Goal: Task Accomplishment & Management: Use online tool/utility

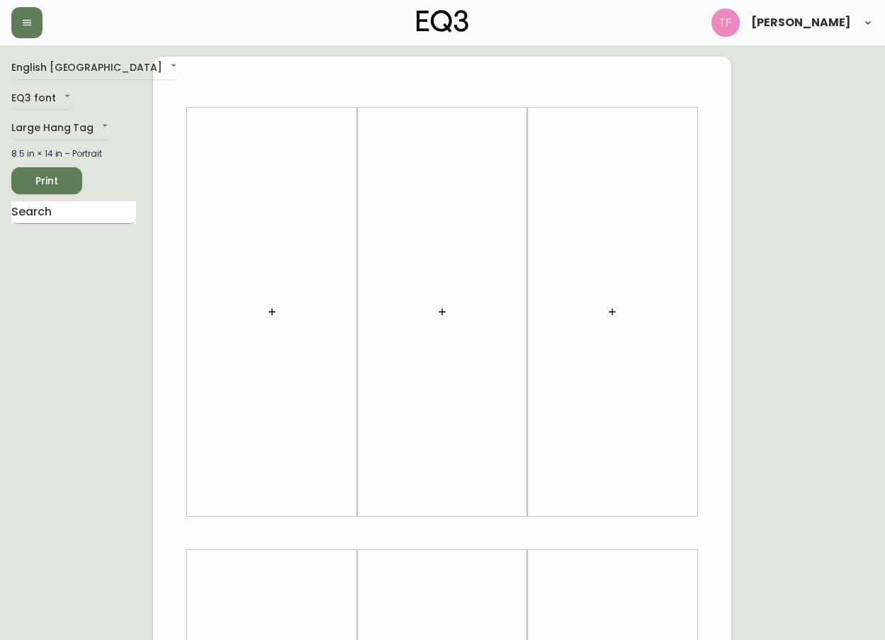
click at [50, 201] on input "text" at bounding box center [73, 212] width 125 height 23
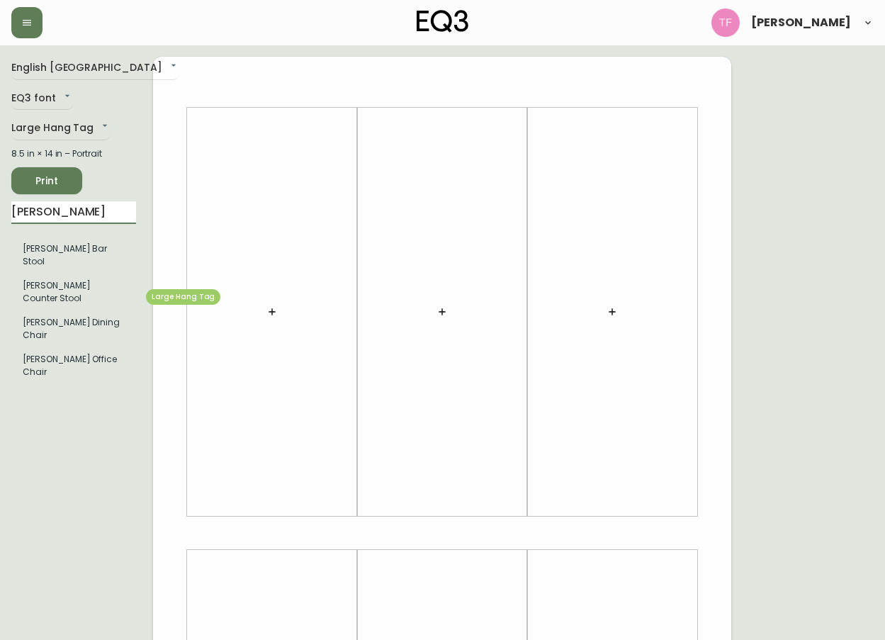
type input "[PERSON_NAME]"
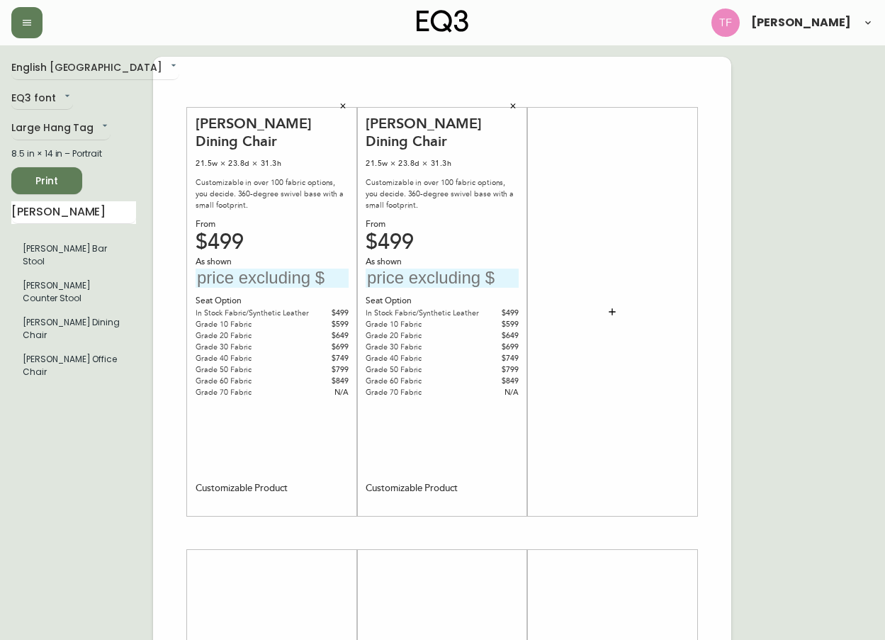
click at [256, 271] on div "[PERSON_NAME] Dining Chair 21.5w × 23.8d × 31.3h Customizable in over 100 fabri…" at bounding box center [272, 312] width 153 height 395
click at [249, 268] on input "text" at bounding box center [272, 277] width 153 height 19
type input "$499"
click at [390, 268] on input "text" at bounding box center [442, 277] width 153 height 19
type input "$499"
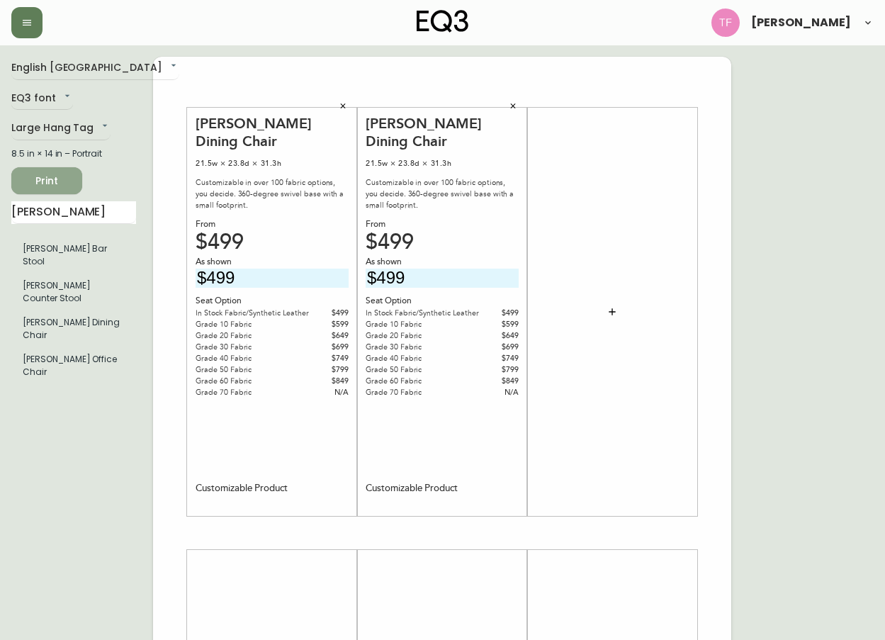
click at [38, 188] on span "Print" at bounding box center [47, 181] width 48 height 18
